Goal: Information Seeking & Learning: Learn about a topic

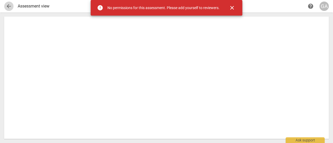
click at [10, 6] on span "arrow_back" at bounding box center [9, 6] width 6 height 6
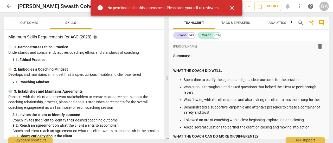
click at [231, 10] on span "close" at bounding box center [232, 8] width 6 height 6
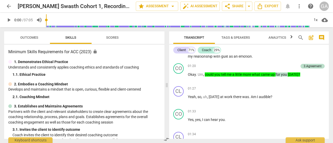
scroll to position [323, 0]
click at [119, 35] on span "Scores" at bounding box center [112, 37] width 25 height 7
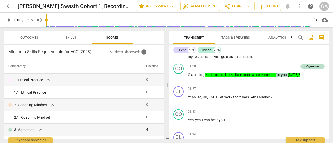
click at [80, 40] on span "Skills" at bounding box center [70, 37] width 23 height 7
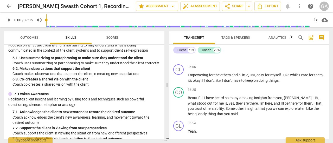
scroll to position [348, 0]
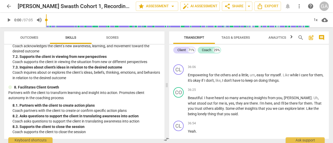
click at [236, 41] on span "Tags & Speakers" at bounding box center [235, 37] width 41 height 7
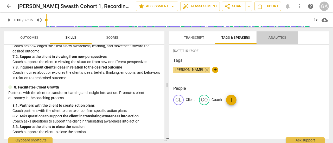
click at [265, 36] on span "Analytics" at bounding box center [277, 37] width 30 height 7
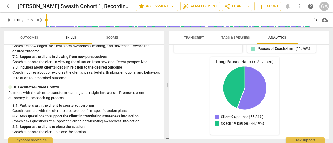
scroll to position [0, 0]
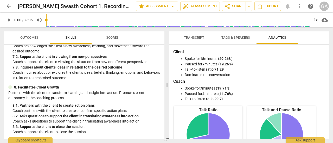
click at [196, 37] on span "Transcript" at bounding box center [194, 38] width 20 height 4
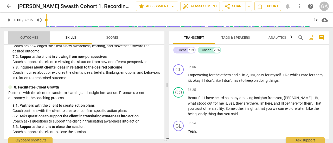
click at [31, 36] on span "Outcomes" at bounding box center [29, 38] width 18 height 4
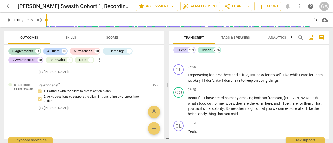
scroll to position [1529, 0]
